Goal: Obtain resource: Download file/media

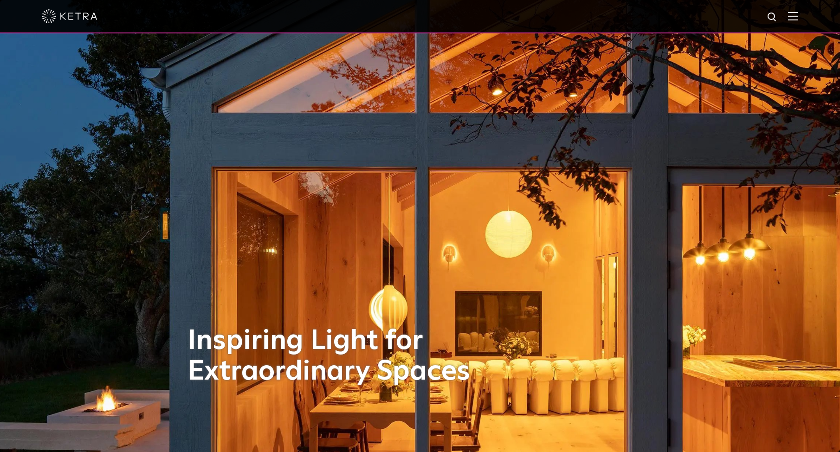
click at [798, 19] on img at bounding box center [793, 16] width 10 height 9
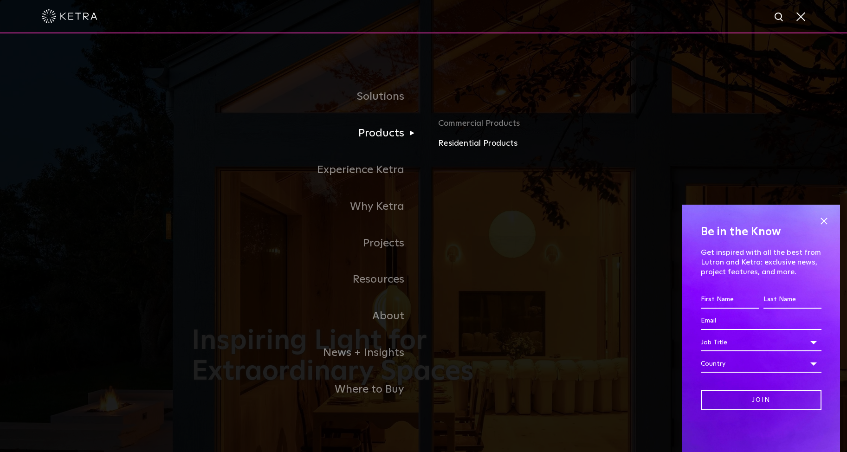
click at [462, 143] on link "Residential Products" at bounding box center [546, 143] width 217 height 13
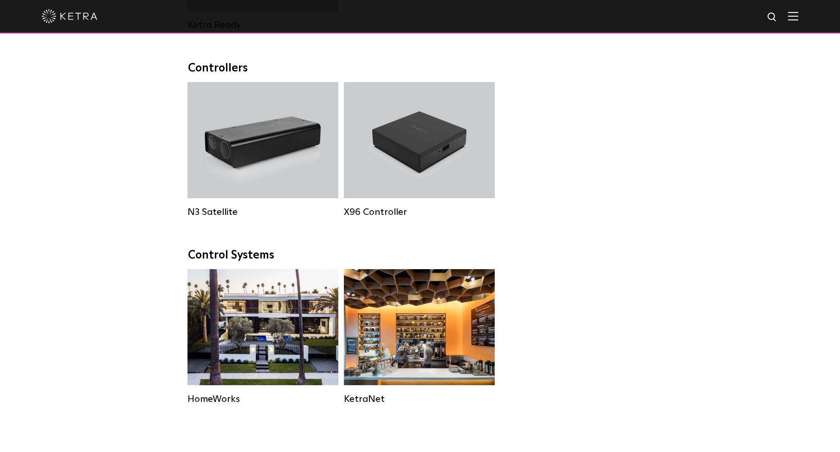
scroll to position [972, 0]
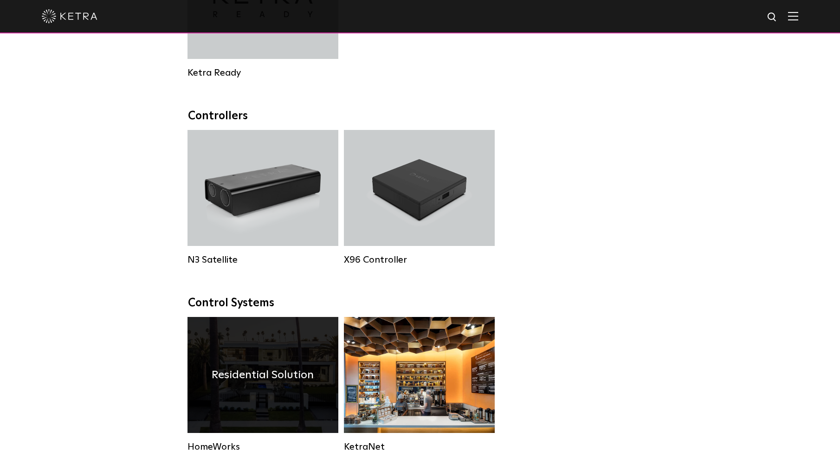
click at [260, 340] on div "Residential Solution" at bounding box center [263, 375] width 151 height 116
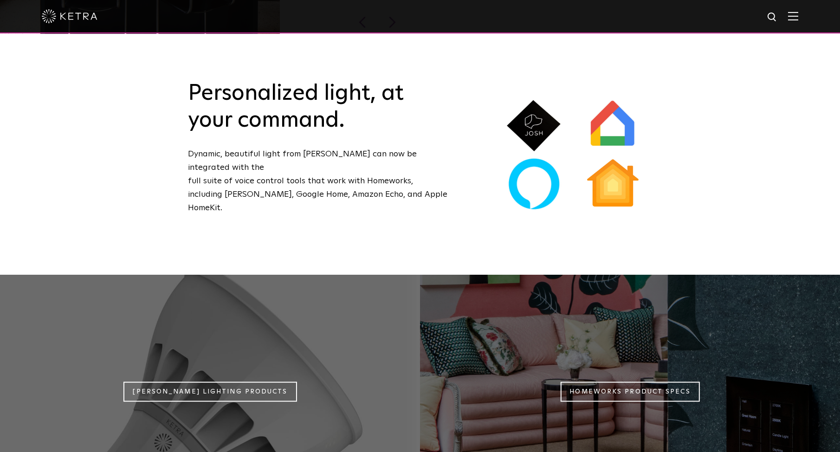
scroll to position [807, 0]
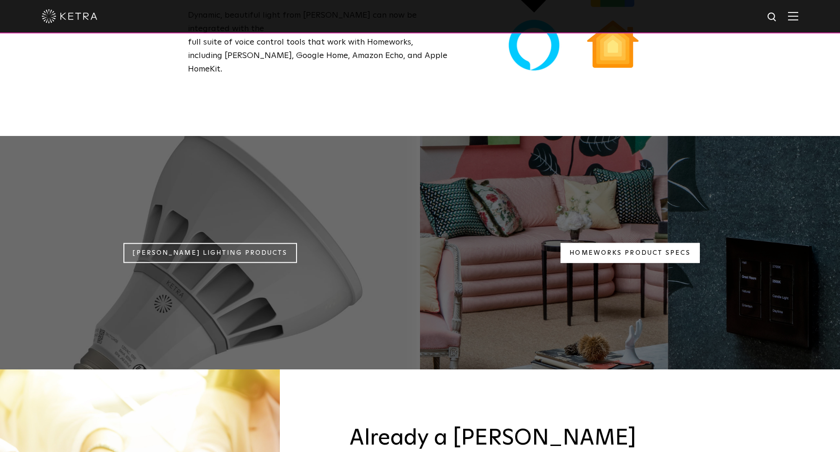
click at [618, 243] on link "Homeworks Product Specs" at bounding box center [629, 253] width 139 height 20
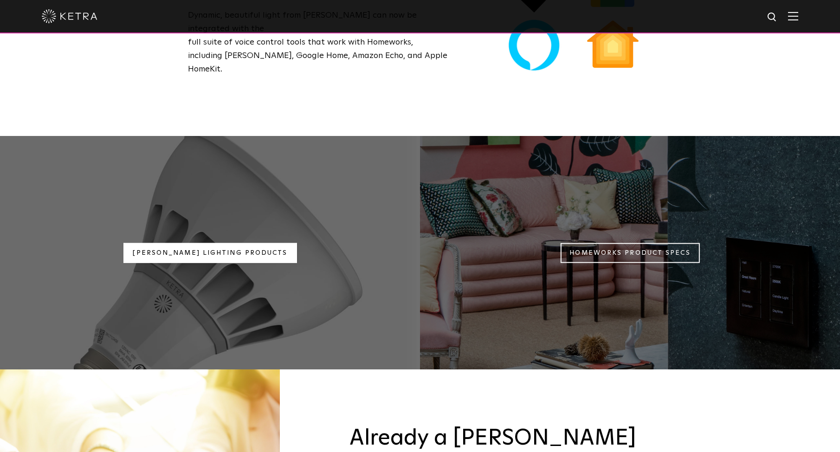
click at [215, 243] on link "Ketra Lighting Products" at bounding box center [210, 253] width 174 height 20
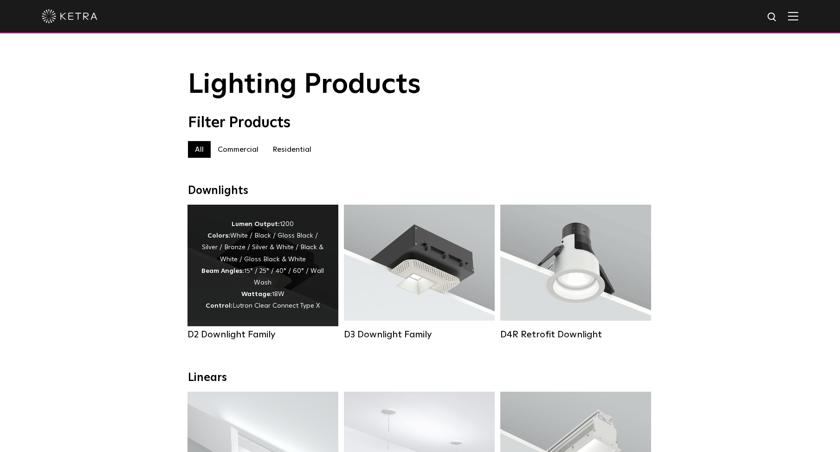
click at [269, 287] on div "Lumen Output: 1200 Colors: White / Black / Gloss Black / Silver / Bronze / Silv…" at bounding box center [262, 266] width 123 height 94
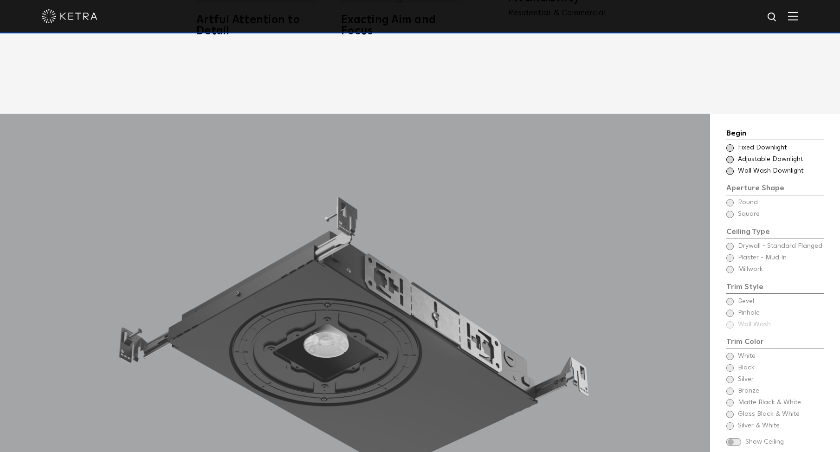
scroll to position [807, 0]
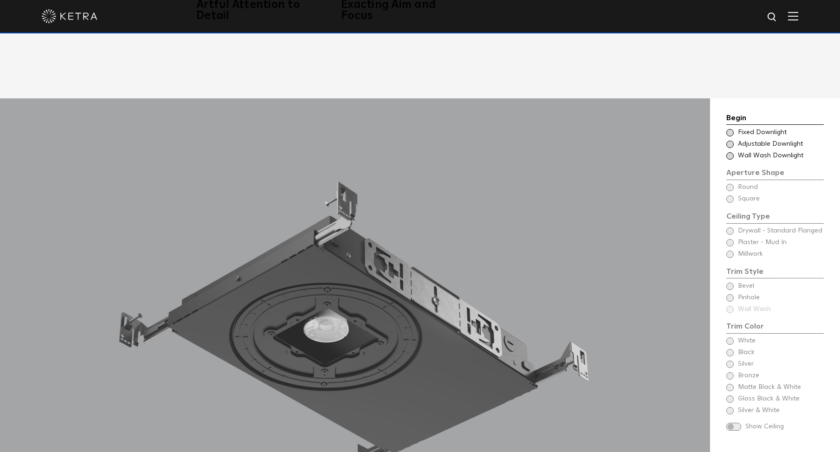
click at [729, 141] on span at bounding box center [729, 144] width 7 height 7
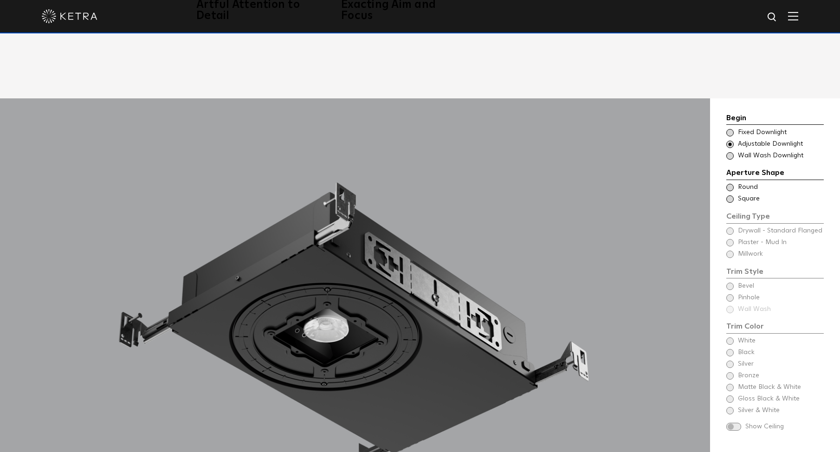
click at [730, 195] on span at bounding box center [729, 198] width 7 height 7
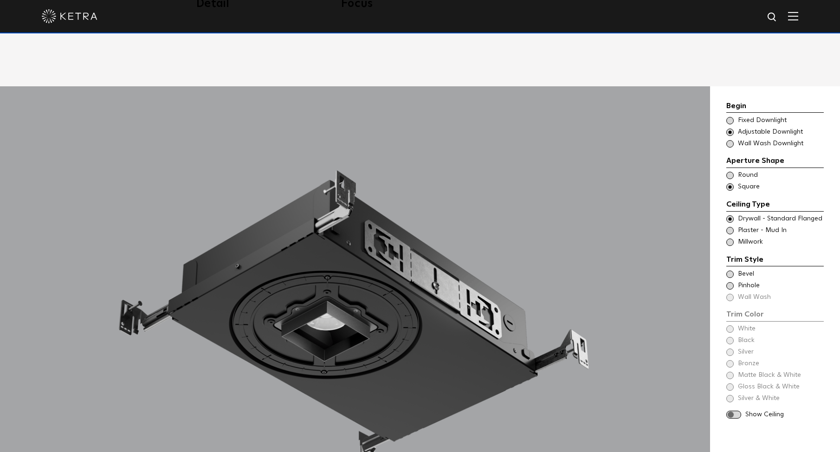
scroll to position [852, 0]
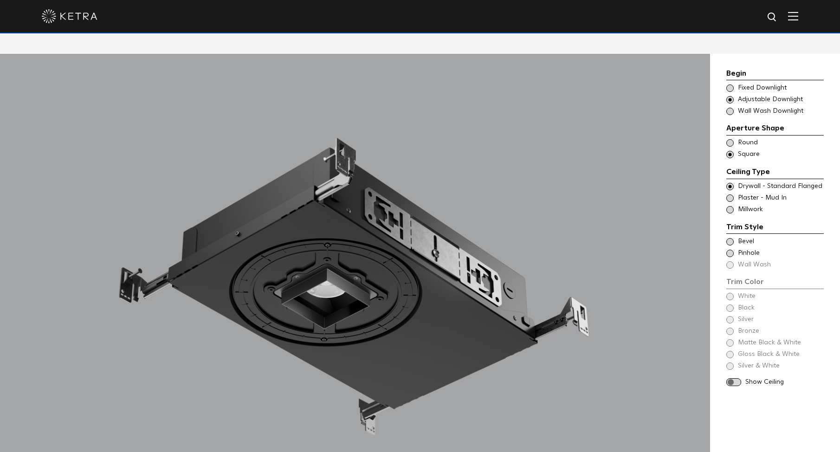
click at [729, 238] on span at bounding box center [729, 241] width 7 height 7
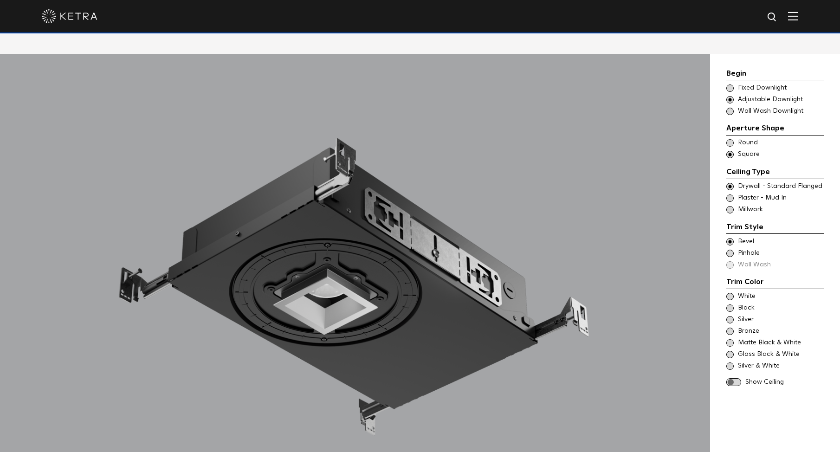
click at [732, 250] on span at bounding box center [729, 253] width 7 height 7
click at [730, 238] on span at bounding box center [729, 241] width 7 height 7
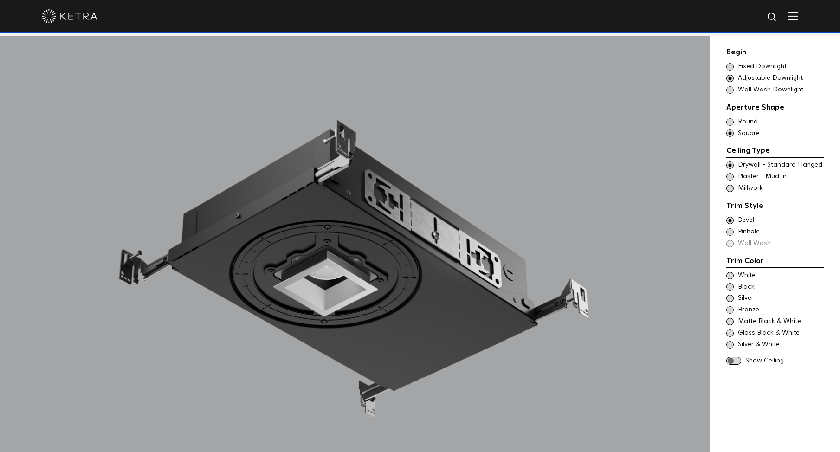
scroll to position [876, 0]
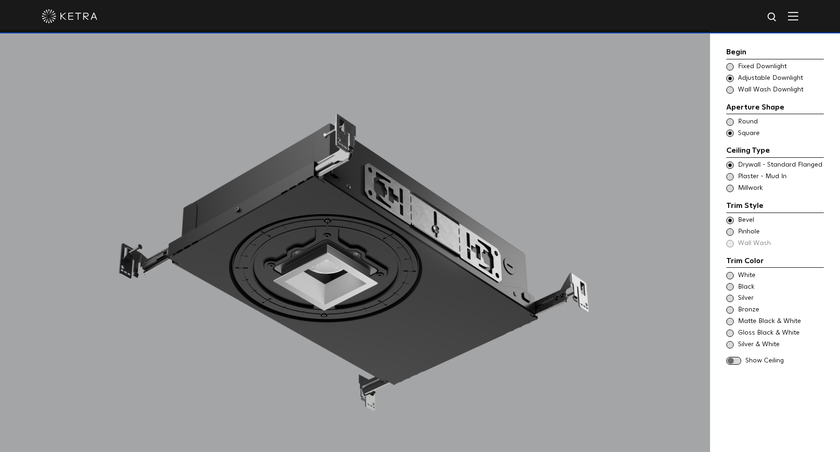
click at [730, 274] on span at bounding box center [729, 275] width 7 height 7
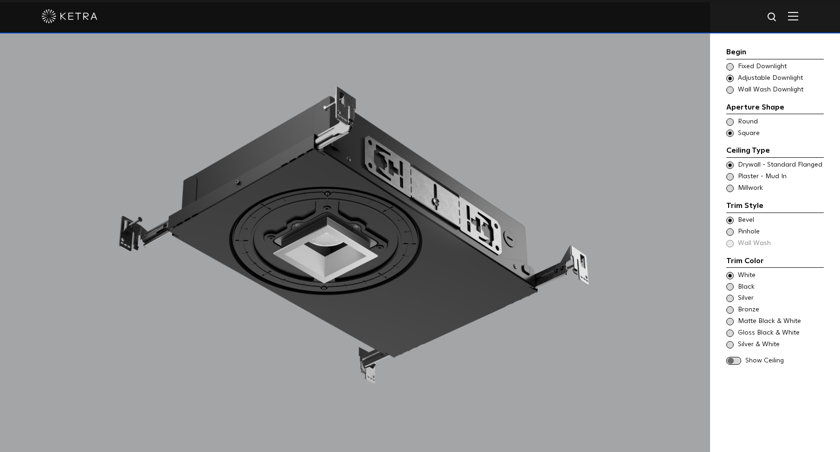
scroll to position [951, 0]
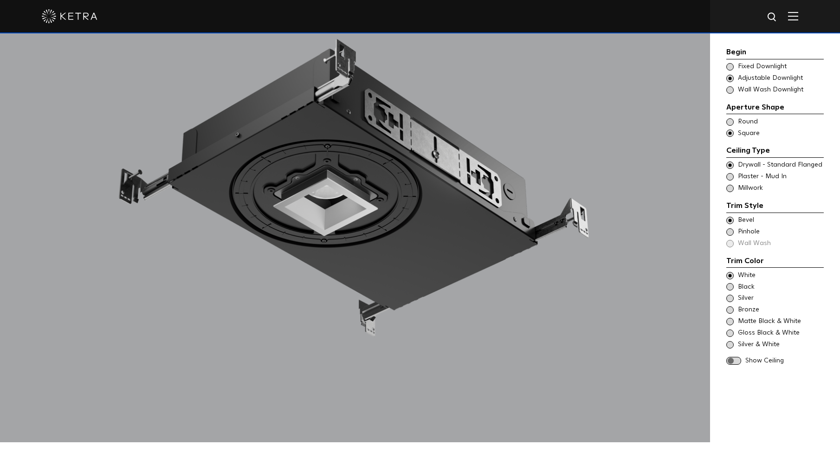
click at [735, 361] on span at bounding box center [733, 361] width 15 height 8
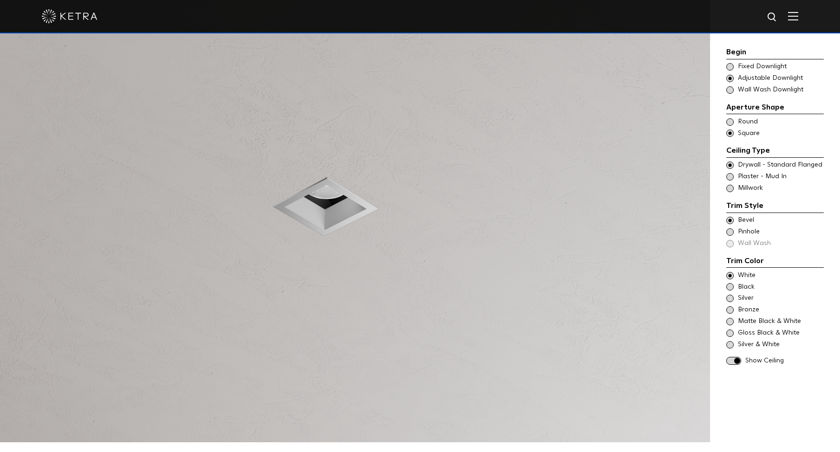
click at [731, 231] on span at bounding box center [729, 231] width 7 height 7
click at [729, 218] on span at bounding box center [729, 220] width 7 height 7
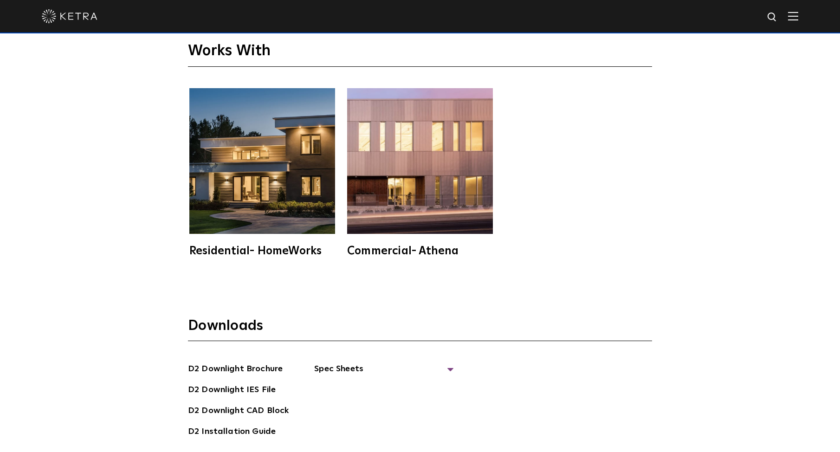
scroll to position [2545, 0]
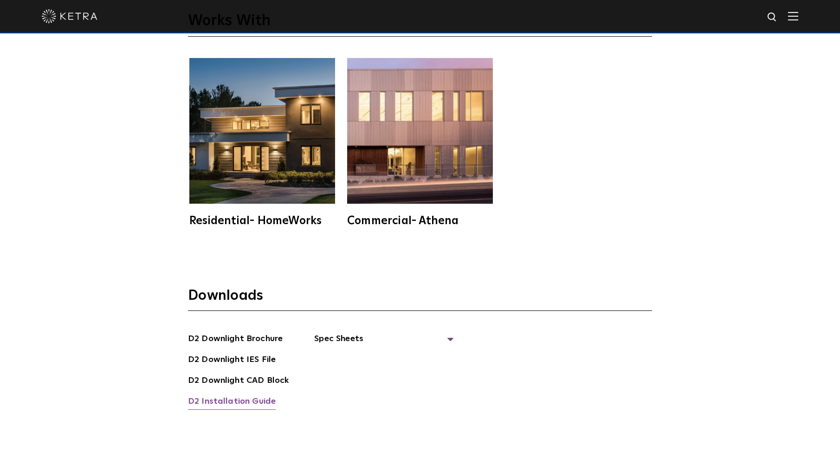
click at [211, 395] on link "D2 Installation Guide" at bounding box center [232, 402] width 88 height 15
click at [333, 332] on span "Spec Sheets" at bounding box center [383, 342] width 139 height 20
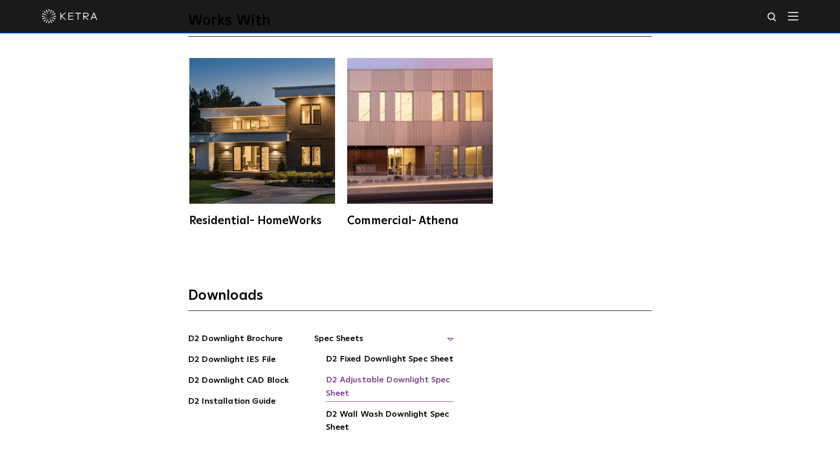
click at [377, 374] on link "D2 Adjustable Downlight Spec Sheet" at bounding box center [390, 388] width 128 height 28
